Goal: Browse casually

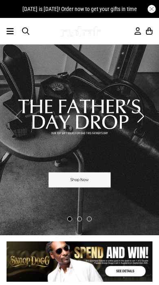
scroll to position [54, 0]
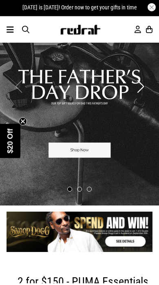
click at [128, 238] on link "1 / 1" at bounding box center [80, 233] width 146 height 40
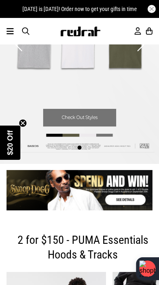
click at [124, 199] on link "1 / 1" at bounding box center [80, 190] width 146 height 40
